Goal: Navigation & Orientation: Understand site structure

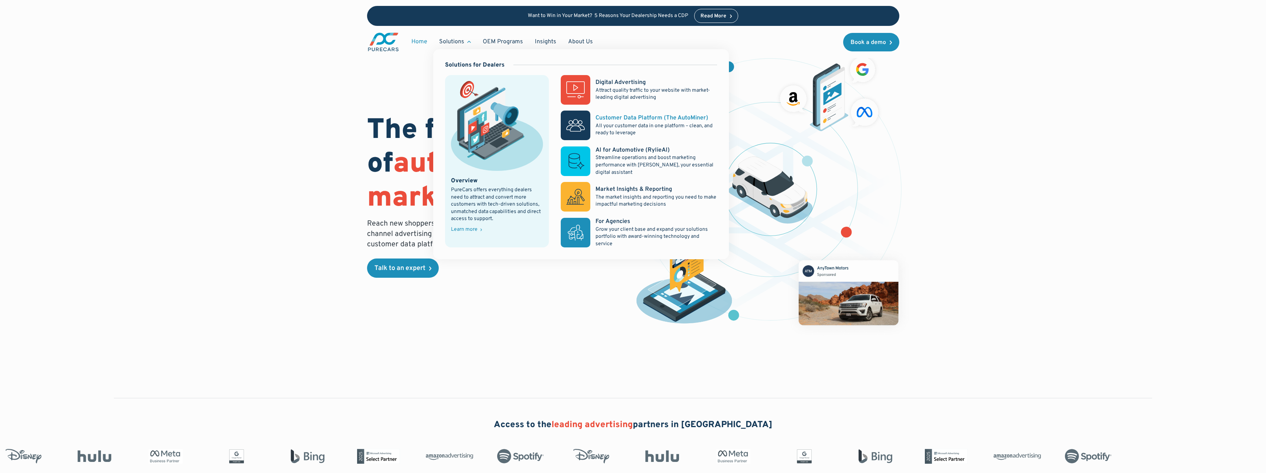
click at [611, 123] on p "All your customer data in one platform – clean, and ready to leverage" at bounding box center [655, 129] width 121 height 14
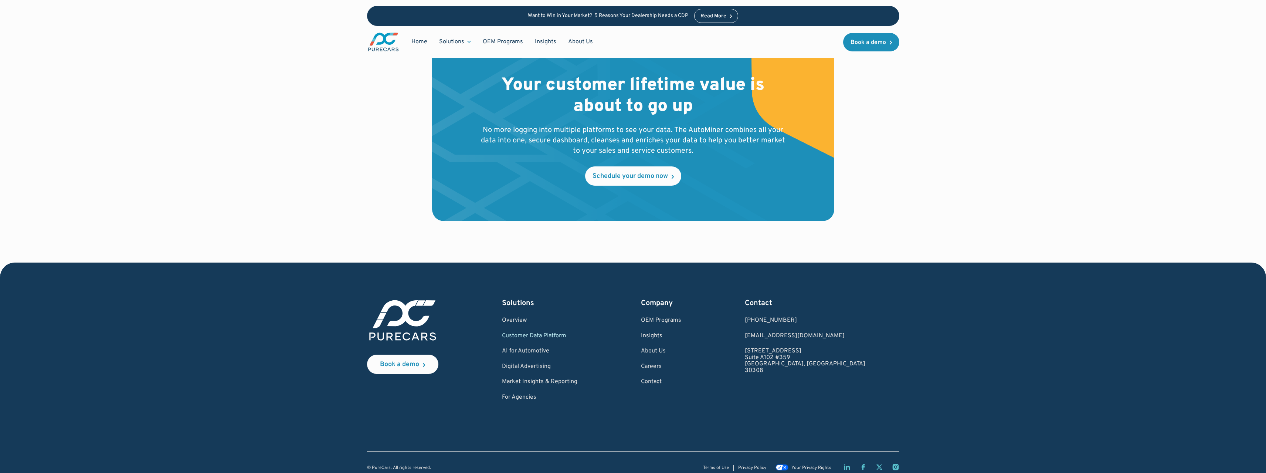
scroll to position [2412, 0]
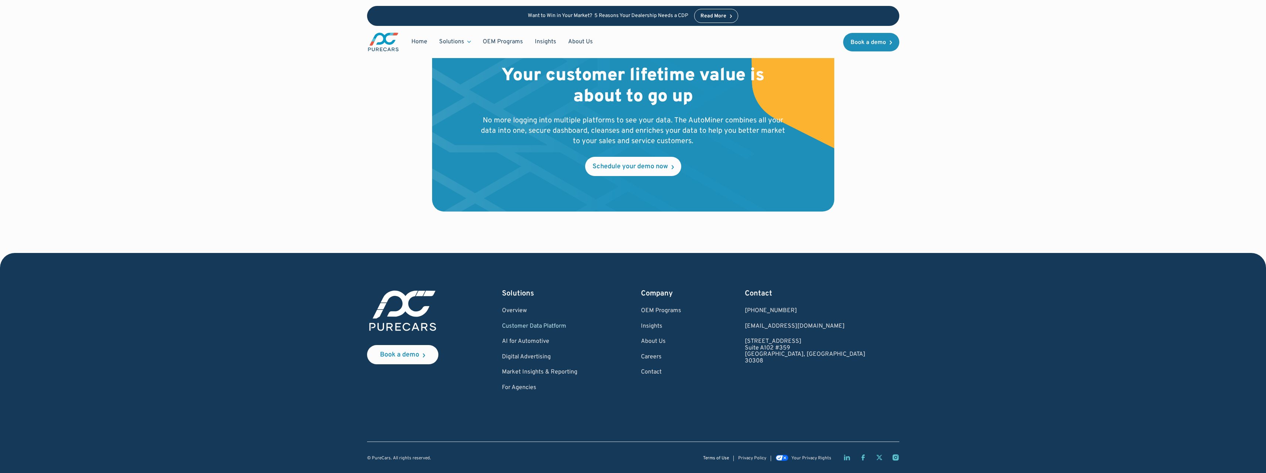
click at [715, 457] on link "Terms of Use" at bounding box center [716, 458] width 26 height 5
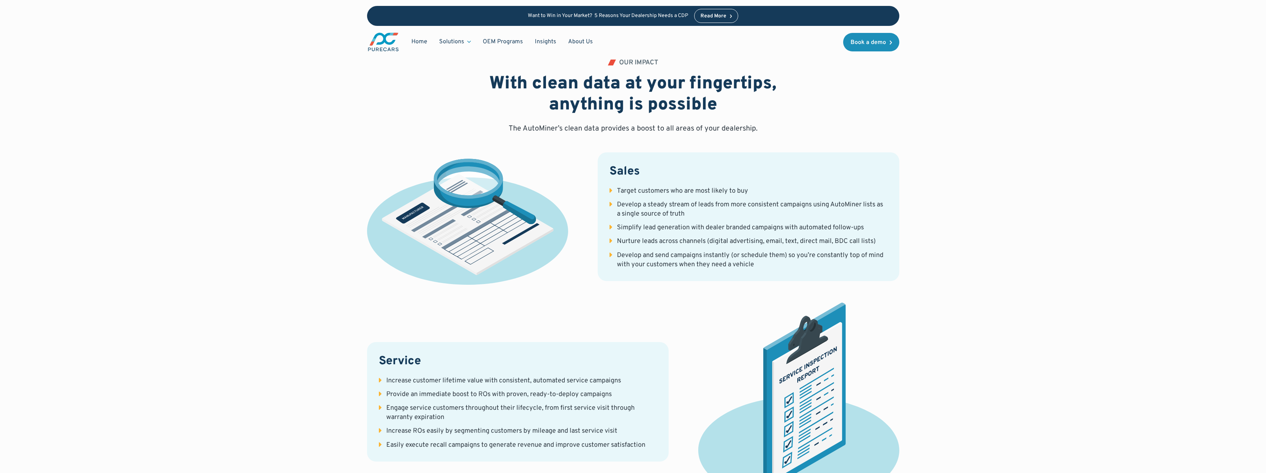
scroll to position [1266, 0]
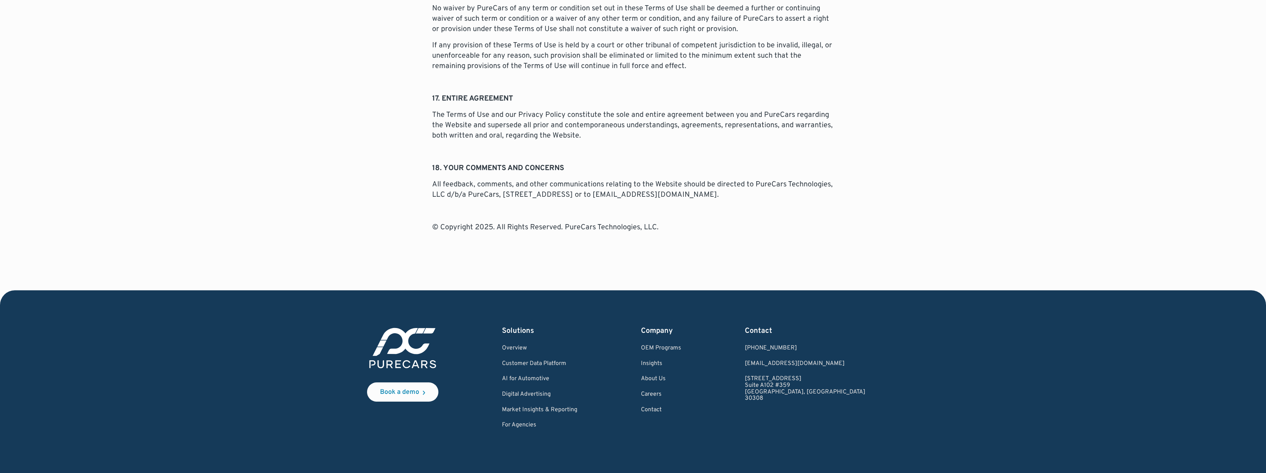
scroll to position [2345, 0]
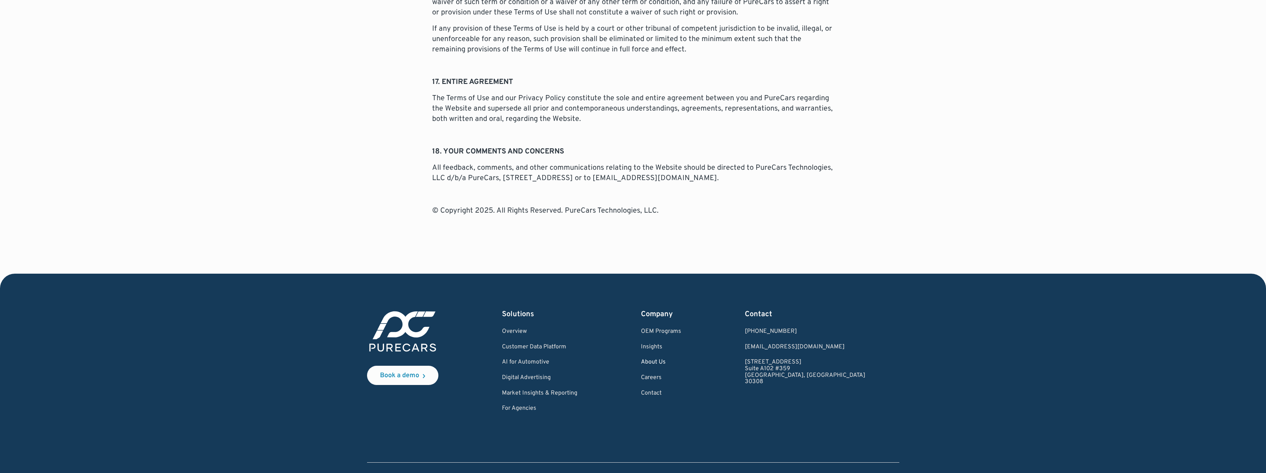
click at [681, 359] on link "About Us" at bounding box center [661, 362] width 40 height 7
